Goal: Task Accomplishment & Management: Use online tool/utility

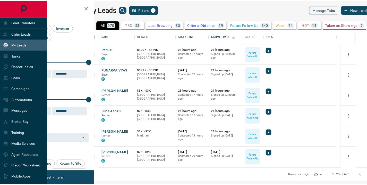
scroll to position [135, 269]
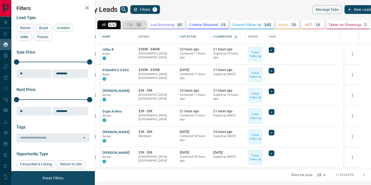
click at [133, 25] on p "TBD" at bounding box center [129, 25] width 7 height 4
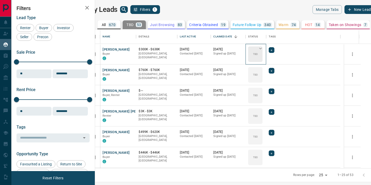
click at [262, 56] on div "TBD" at bounding box center [255, 53] width 14 height 15
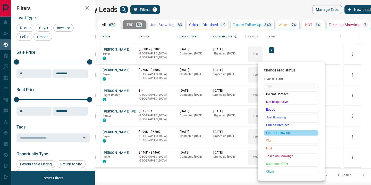
click at [281, 132] on span "Future Follow Up" at bounding box center [291, 132] width 50 height 5
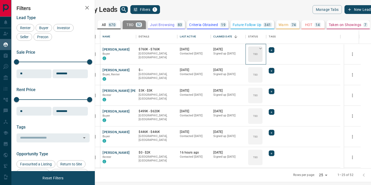
click at [262, 56] on div "TBD" at bounding box center [255, 53] width 14 height 15
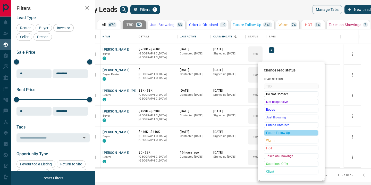
click at [277, 132] on span "Future Follow Up" at bounding box center [291, 132] width 50 height 5
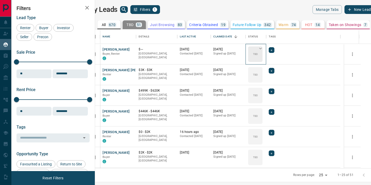
click at [258, 53] on p "TBD" at bounding box center [255, 54] width 5 height 4
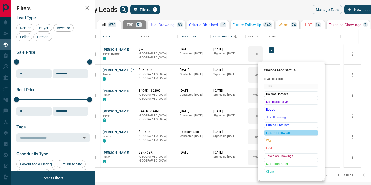
click at [278, 130] on span "Future Follow Up" at bounding box center [291, 132] width 50 height 5
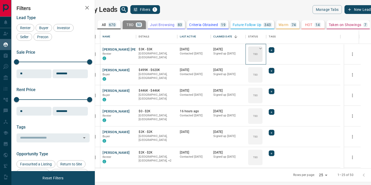
click at [258, 53] on p "TBD" at bounding box center [255, 54] width 5 height 4
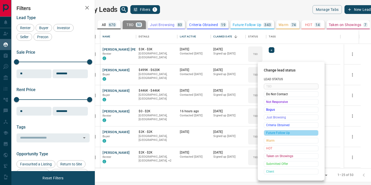
click at [277, 133] on span "Future Follow Up" at bounding box center [291, 132] width 50 height 5
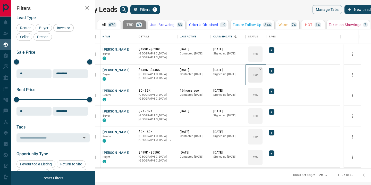
click at [258, 76] on p "TBD" at bounding box center [255, 75] width 5 height 4
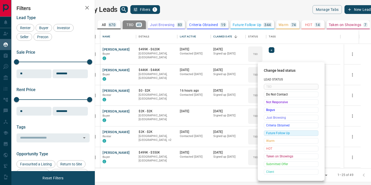
click at [285, 132] on span "Future Follow Up" at bounding box center [291, 132] width 50 height 5
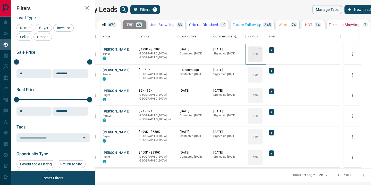
click at [258, 54] on p "TBD" at bounding box center [255, 54] width 5 height 4
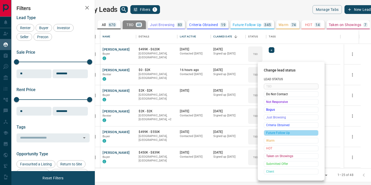
click at [271, 132] on span "Future Follow Up" at bounding box center [291, 132] width 50 height 5
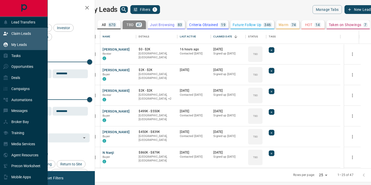
click at [22, 32] on p "Claim Leads" at bounding box center [21, 33] width 20 height 4
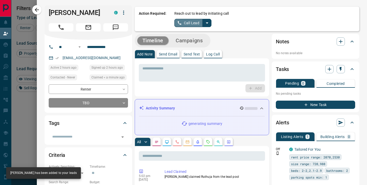
click at [185, 24] on button "Call Lead" at bounding box center [188, 23] width 29 height 8
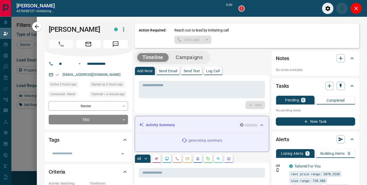
scroll to position [122, 257]
type input "*******"
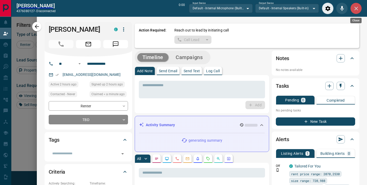
click at [357, 10] on icon "Close" at bounding box center [356, 8] width 6 height 6
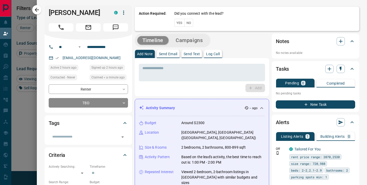
scroll to position [135, 257]
click at [184, 23] on button "No" at bounding box center [188, 23] width 9 height 8
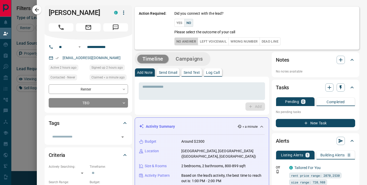
click at [183, 40] on button "No Answer" at bounding box center [186, 41] width 24 height 8
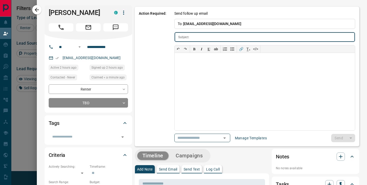
type input "**********"
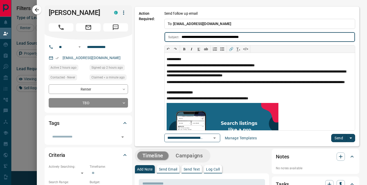
click at [331, 137] on button "Send" at bounding box center [338, 138] width 15 height 8
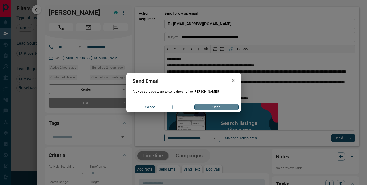
click at [212, 105] on button "Send" at bounding box center [216, 106] width 44 height 7
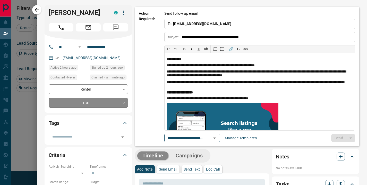
click at [115, 103] on body "Lead Transfers Claim Leads My Leads Tasks Opportunities Deals Campaigns Automat…" at bounding box center [183, 79] width 367 height 158
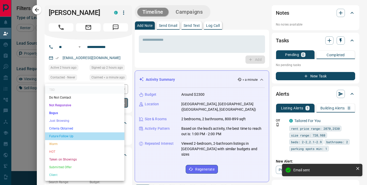
click at [82, 137] on li "Future Follow Up" at bounding box center [84, 136] width 79 height 8
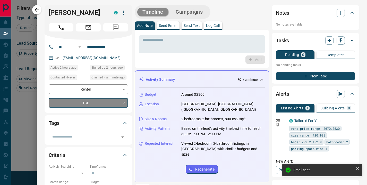
type input "*"
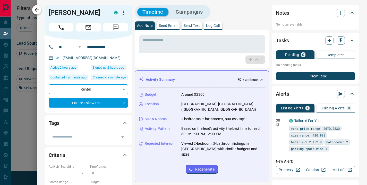
click at [36, 11] on icon "button" at bounding box center [37, 10] width 6 height 6
